Goal: Answer question/provide support

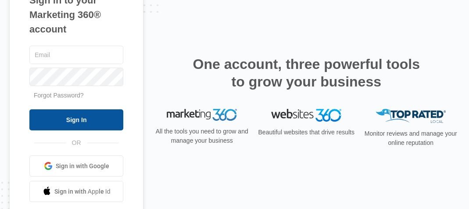
type input "[EMAIL_ADDRESS][DOMAIN_NAME]"
click at [66, 110] on input "Sign In" at bounding box center [76, 119] width 94 height 21
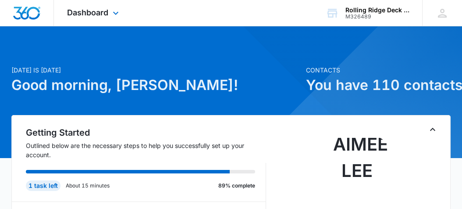
click at [98, 1] on div "Dashboard Apps Reputation Websites Forms CRM Email Social Content Ads Intellige…" at bounding box center [94, 13] width 80 height 26
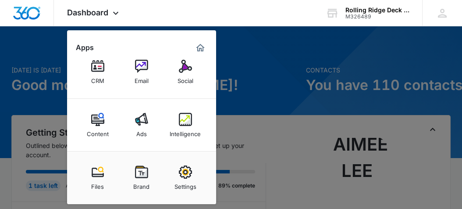
click at [192, 120] on link "Intelligence" at bounding box center [185, 124] width 33 height 33
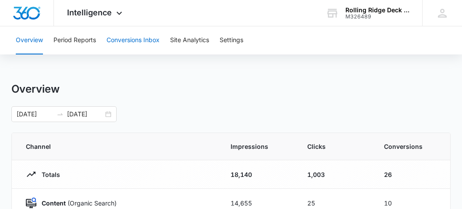
click at [135, 45] on button "Conversions Inbox" at bounding box center [133, 40] width 53 height 28
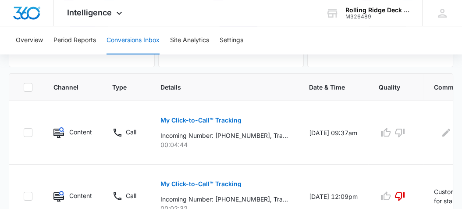
scroll to position [175, 0]
click at [195, 118] on p "My Click-to-Call™ Tracking" at bounding box center [200, 120] width 81 height 6
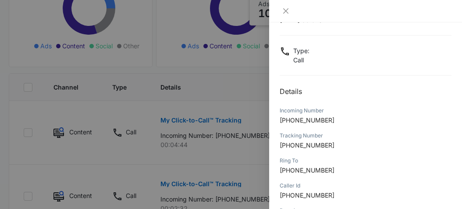
scroll to position [180, 0]
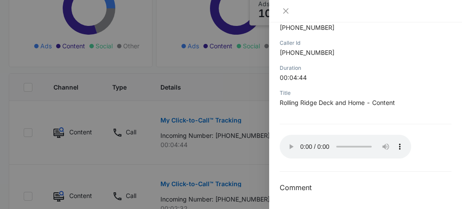
click at [238, 151] on div at bounding box center [231, 104] width 462 height 209
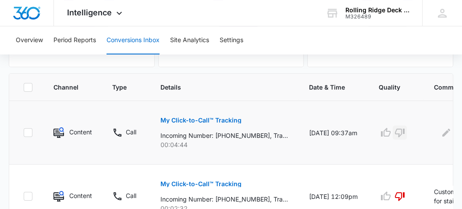
click at [397, 134] on icon "button" at bounding box center [400, 132] width 11 height 11
click at [443, 135] on icon "Edit Comments" at bounding box center [446, 132] width 8 height 8
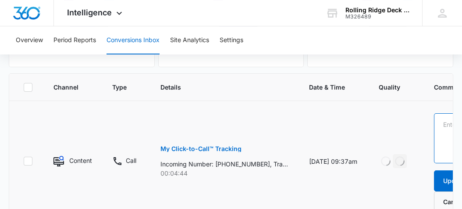
click at [441, 127] on textarea at bounding box center [469, 138] width 70 height 50
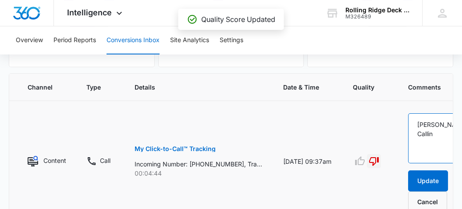
scroll to position [0, 29]
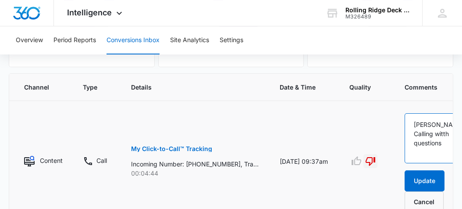
click at [442, 132] on textarea "Crivello Calling witth questions" at bounding box center [440, 138] width 70 height 50
click at [416, 130] on textarea "Crivello Calling with questions" at bounding box center [440, 138] width 70 height 50
type textarea "[PERSON_NAME] calling with questions"
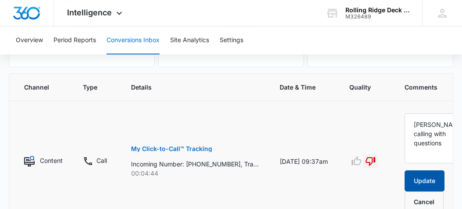
click at [420, 177] on button "Update" at bounding box center [425, 180] width 40 height 21
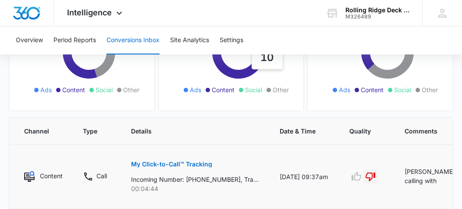
scroll to position [88, 0]
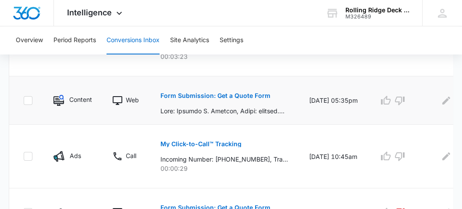
scroll to position [482, 0]
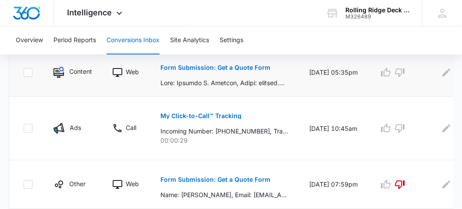
click at [210, 68] on p "Form Submission: Get a Quote Form" at bounding box center [215, 67] width 110 height 6
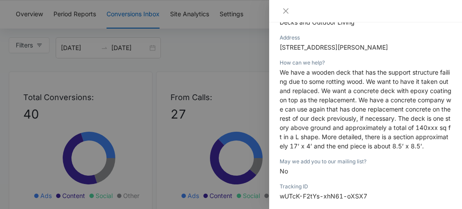
scroll to position [0, 0]
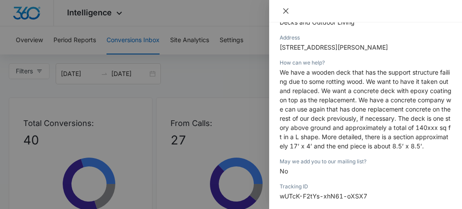
click at [282, 10] on icon "close" at bounding box center [285, 10] width 7 height 7
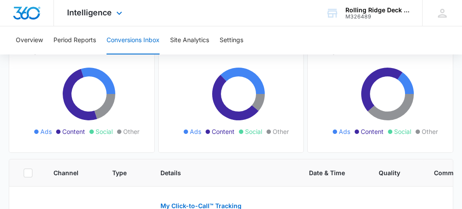
scroll to position [44, 0]
